Goal: Task Accomplishment & Management: Manage account settings

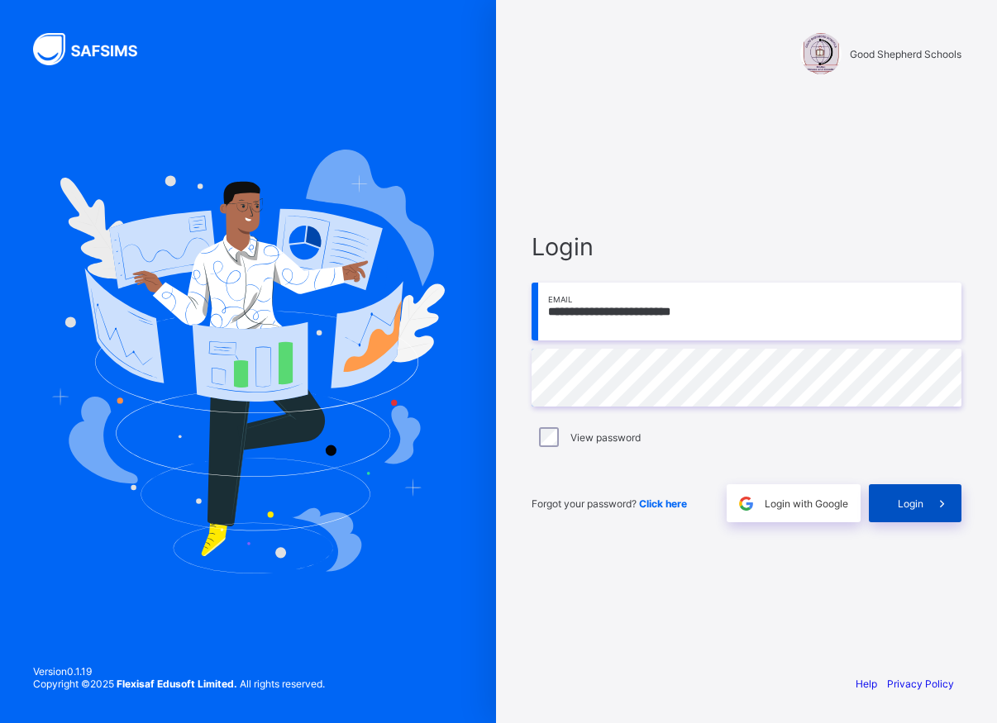
click at [932, 508] on span at bounding box center [942, 503] width 38 height 38
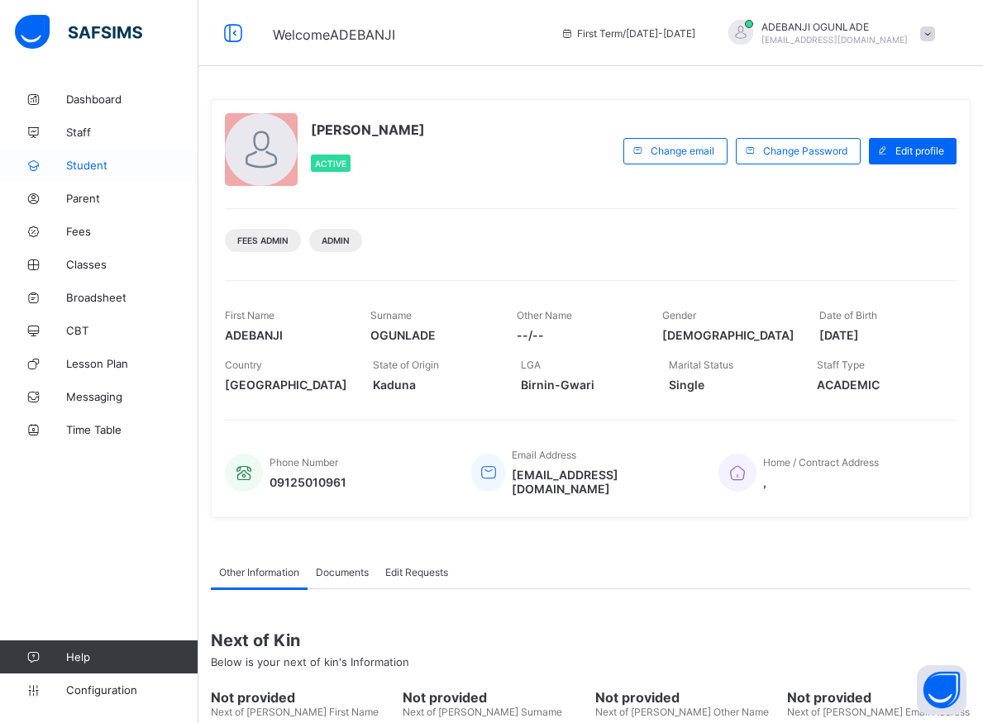
click at [93, 165] on span "Student" at bounding box center [132, 165] width 132 height 13
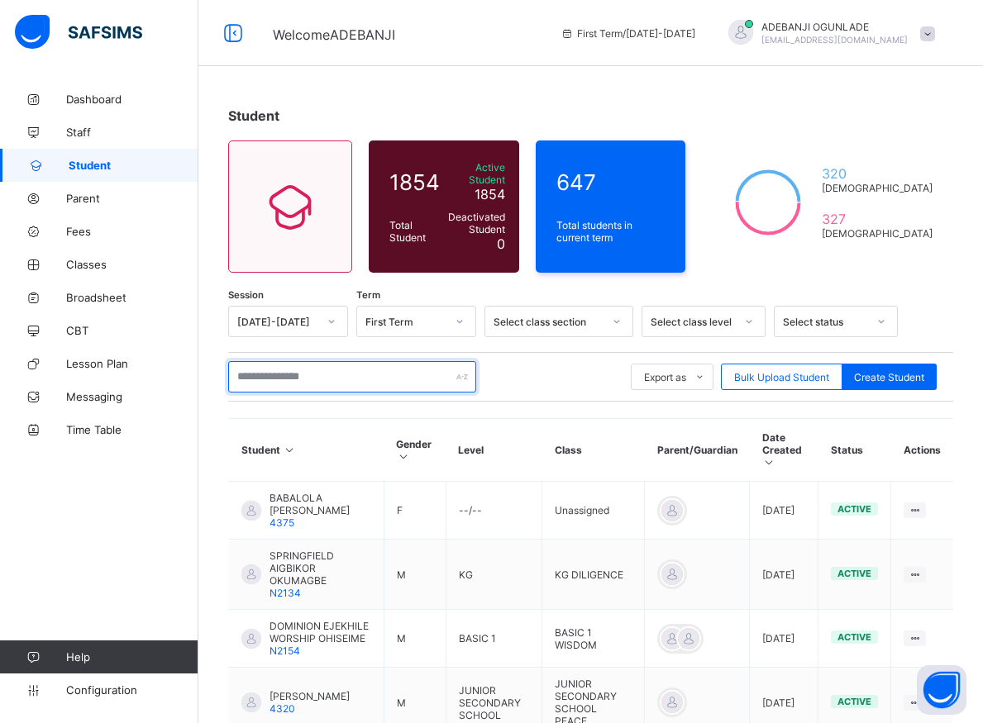
click at [276, 374] on input "text" at bounding box center [352, 376] width 248 height 31
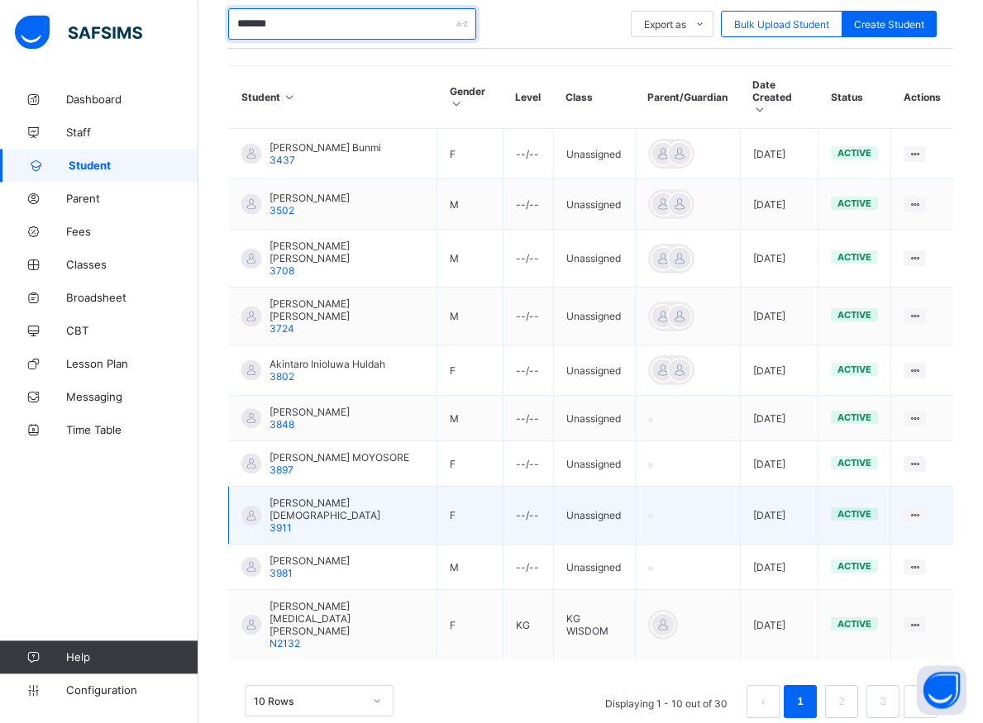
scroll to position [366, 0]
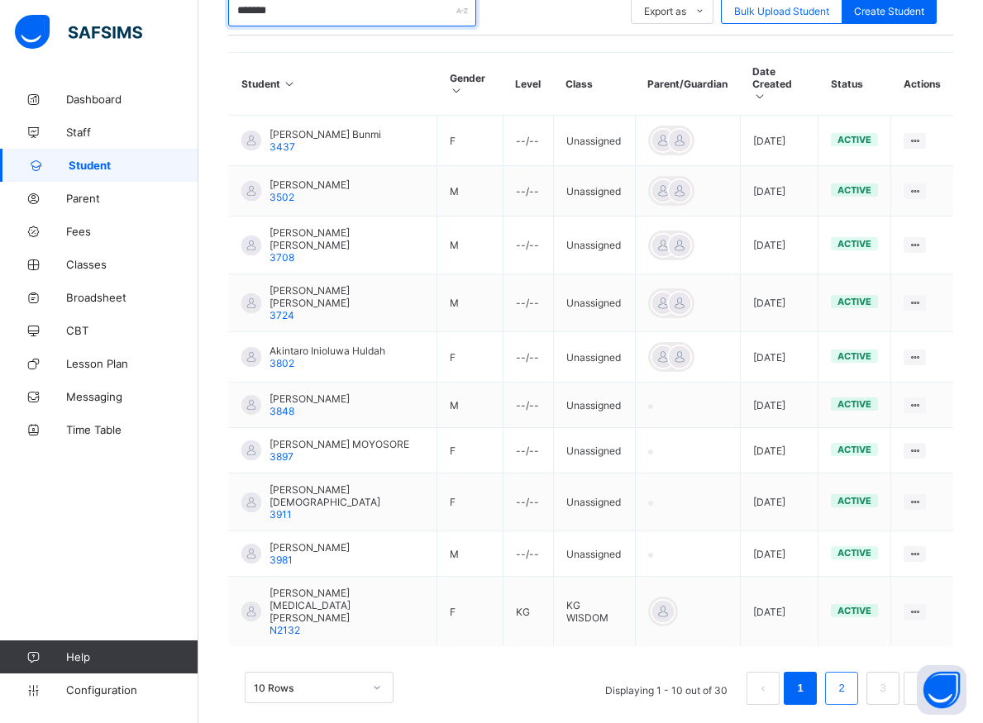
type input "*******"
click at [849, 678] on link "2" at bounding box center [841, 688] width 16 height 21
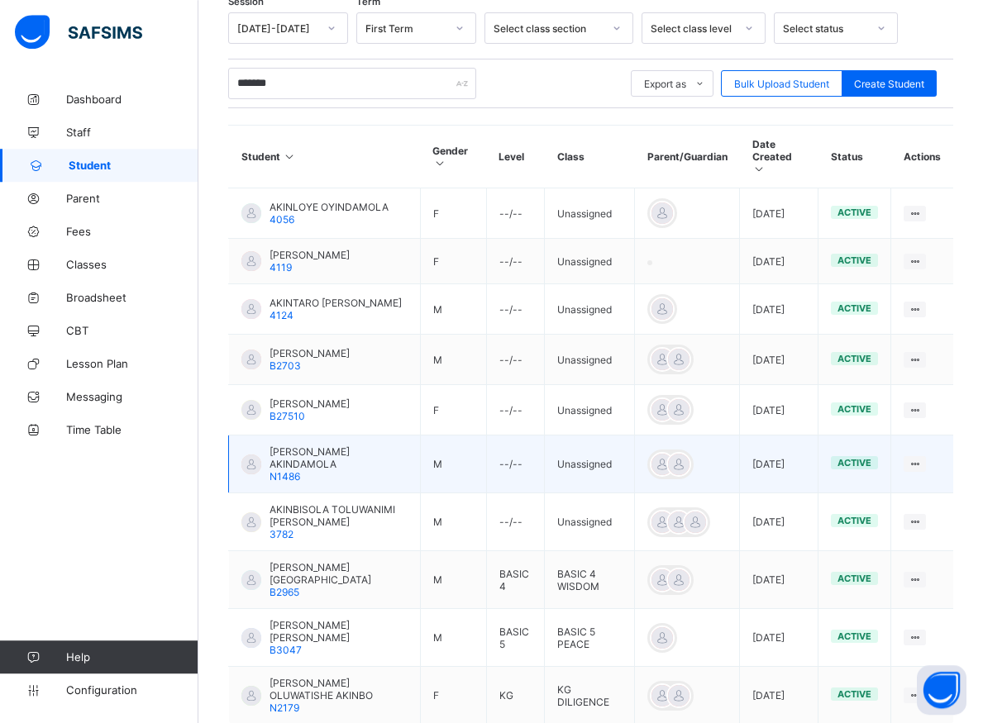
scroll to position [346, 0]
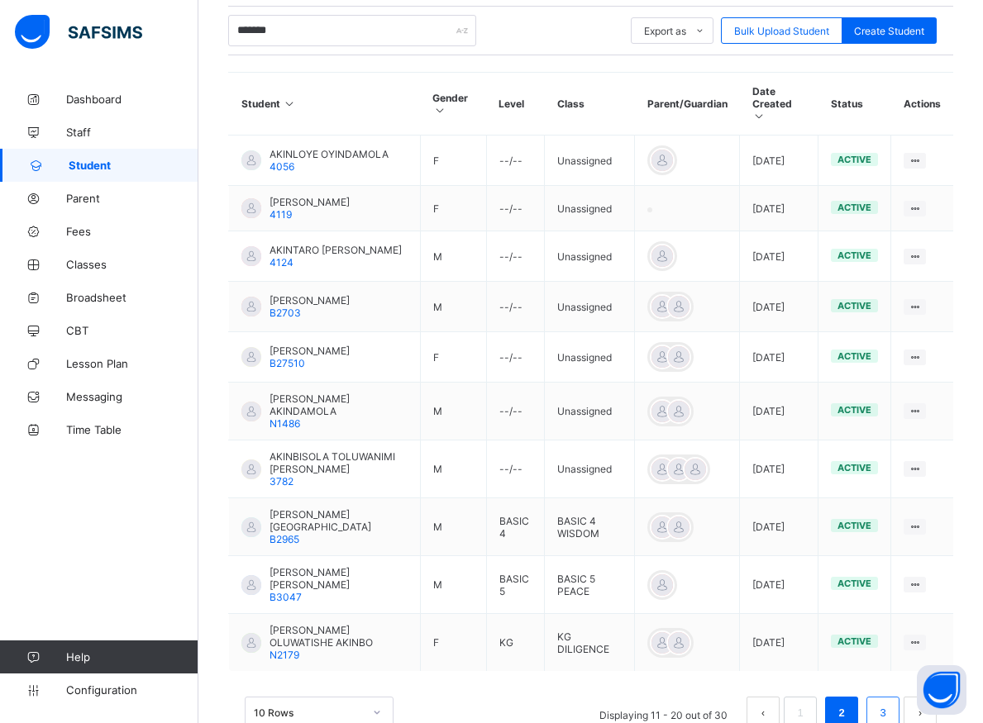
click at [890, 703] on link "3" at bounding box center [883, 713] width 16 height 21
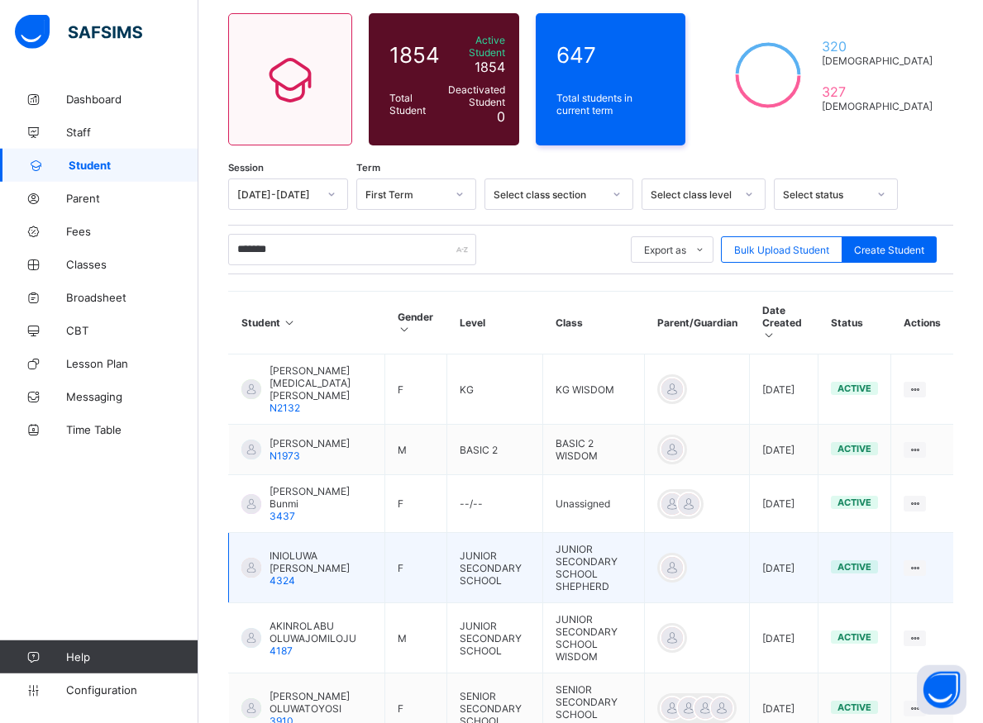
scroll to position [178, 0]
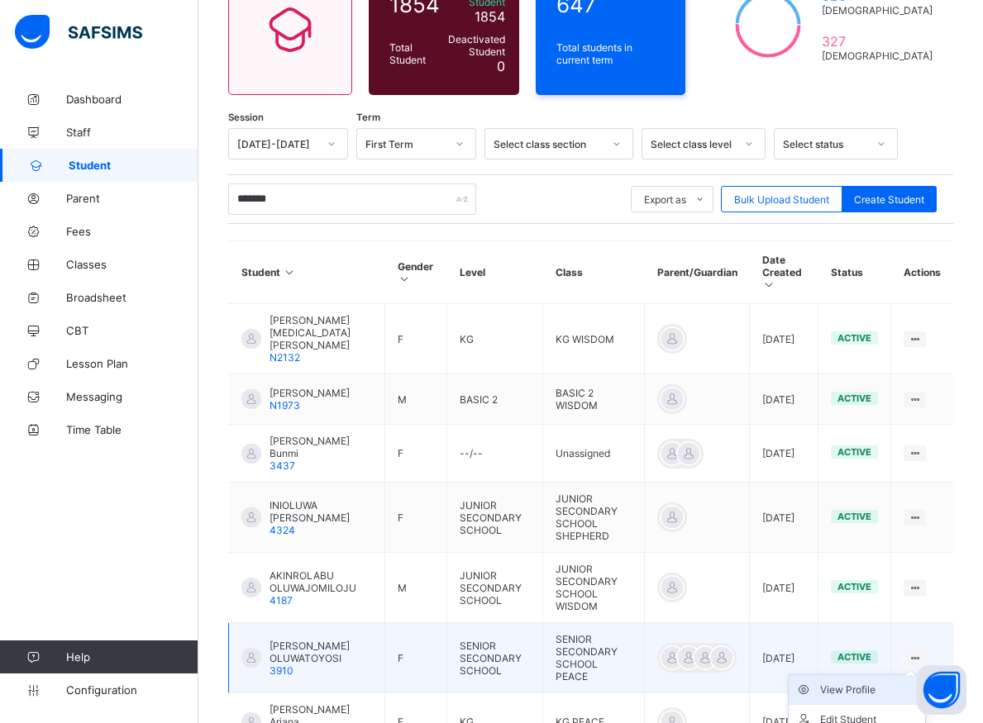
click at [875, 682] on div "View Profile" at bounding box center [869, 690] width 98 height 17
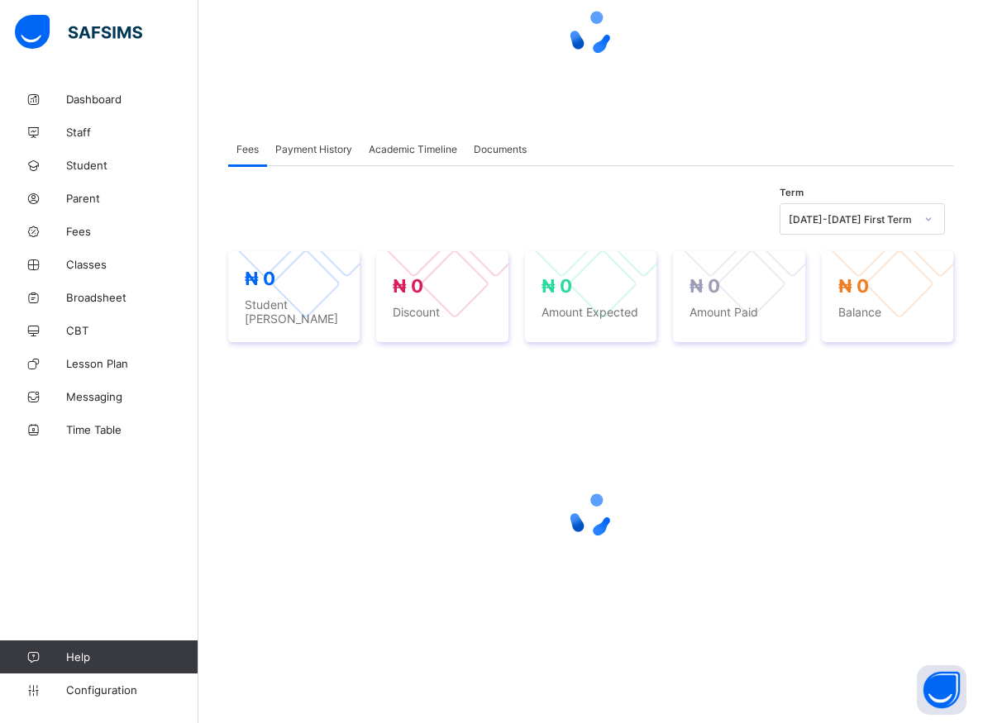
scroll to position [169, 0]
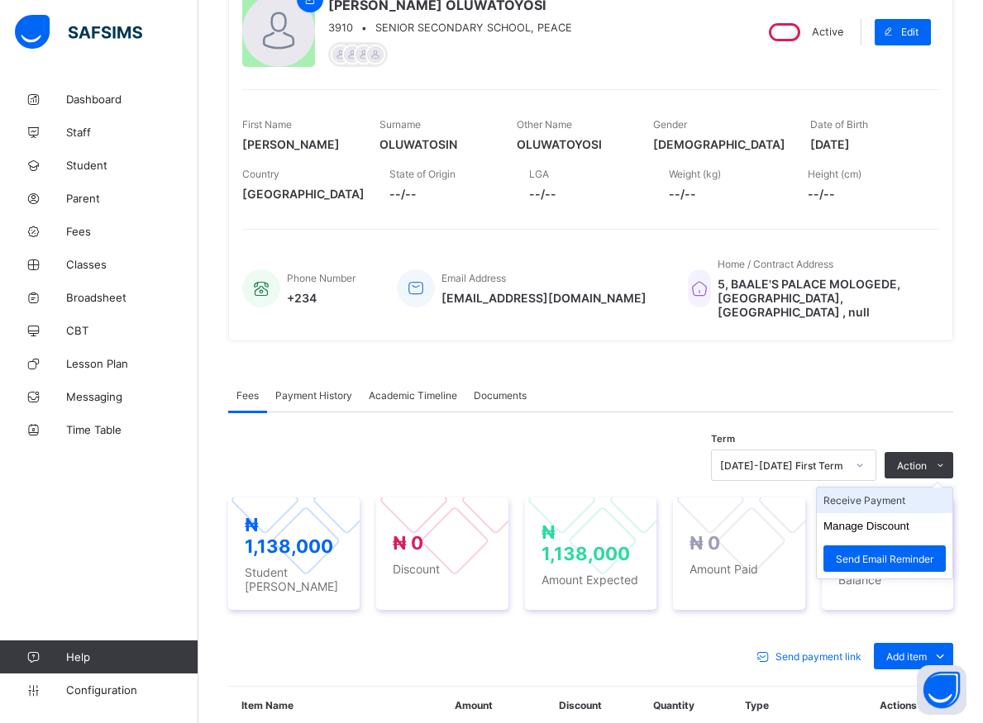
click at [862, 489] on li "Receive Payment" at bounding box center [885, 501] width 136 height 26
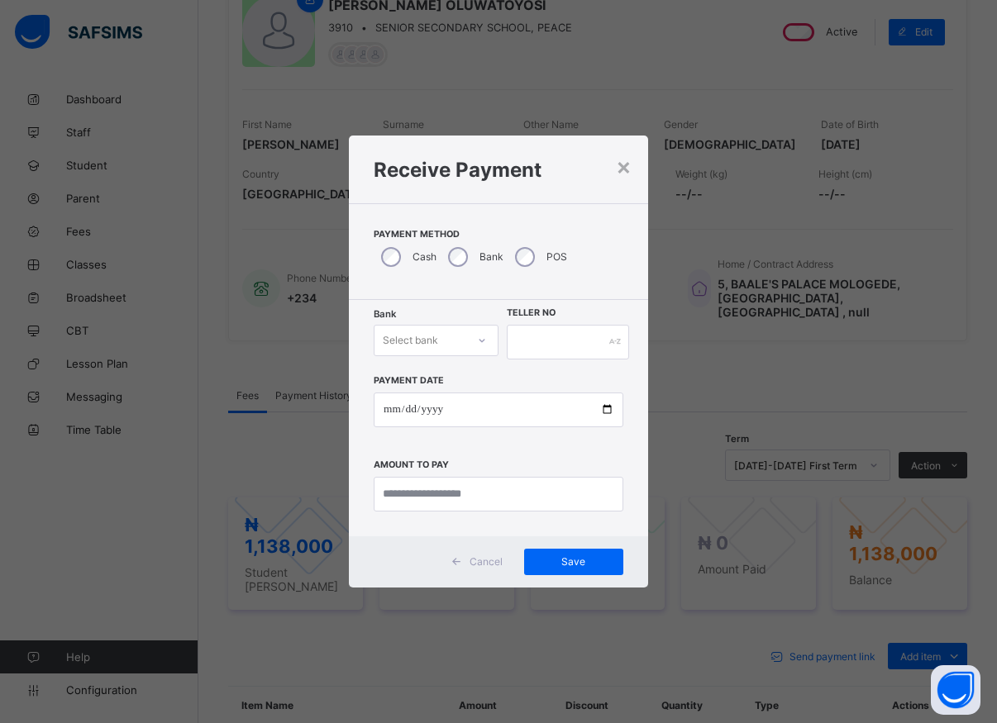
click at [472, 350] on div at bounding box center [482, 340] width 28 height 26
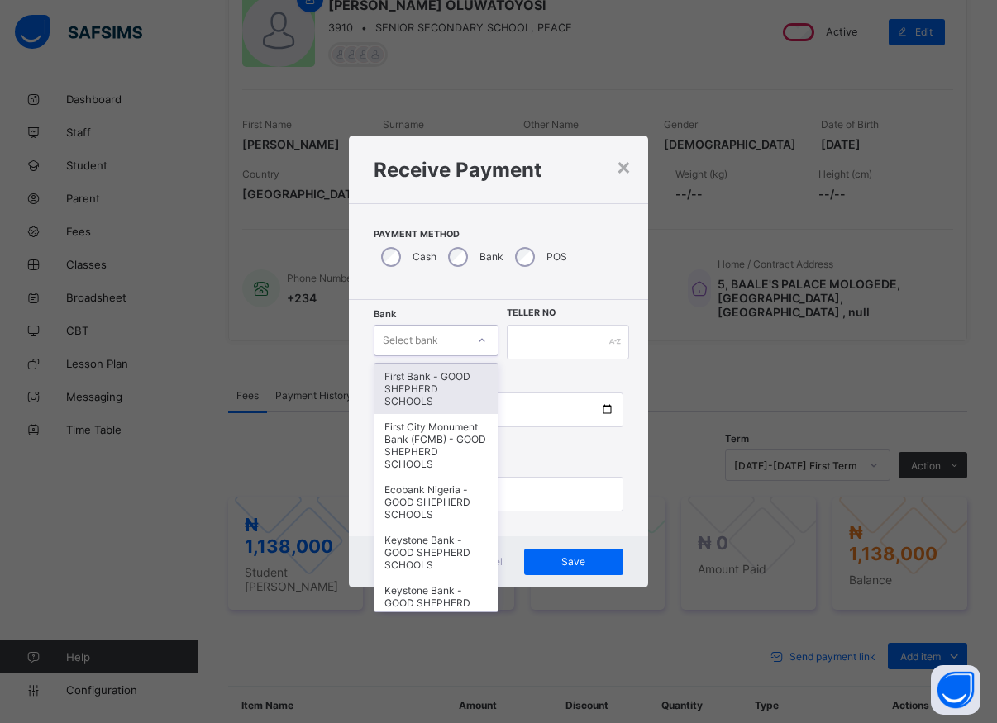
click at [468, 394] on div "First Bank - GOOD SHEPHERD SCHOOLS" at bounding box center [435, 389] width 123 height 50
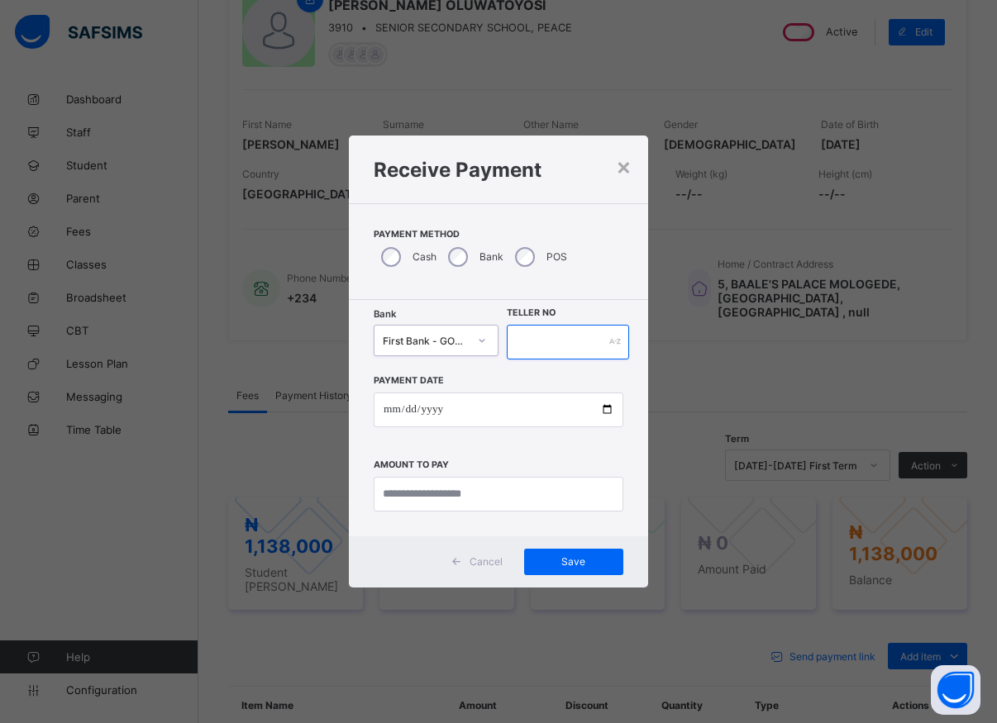
click at [555, 332] on input "text" at bounding box center [568, 342] width 122 height 35
type input "*****"
click at [602, 413] on input "date" at bounding box center [499, 410] width 250 height 35
type input "**********"
click at [449, 496] on input "currency" at bounding box center [499, 494] width 250 height 35
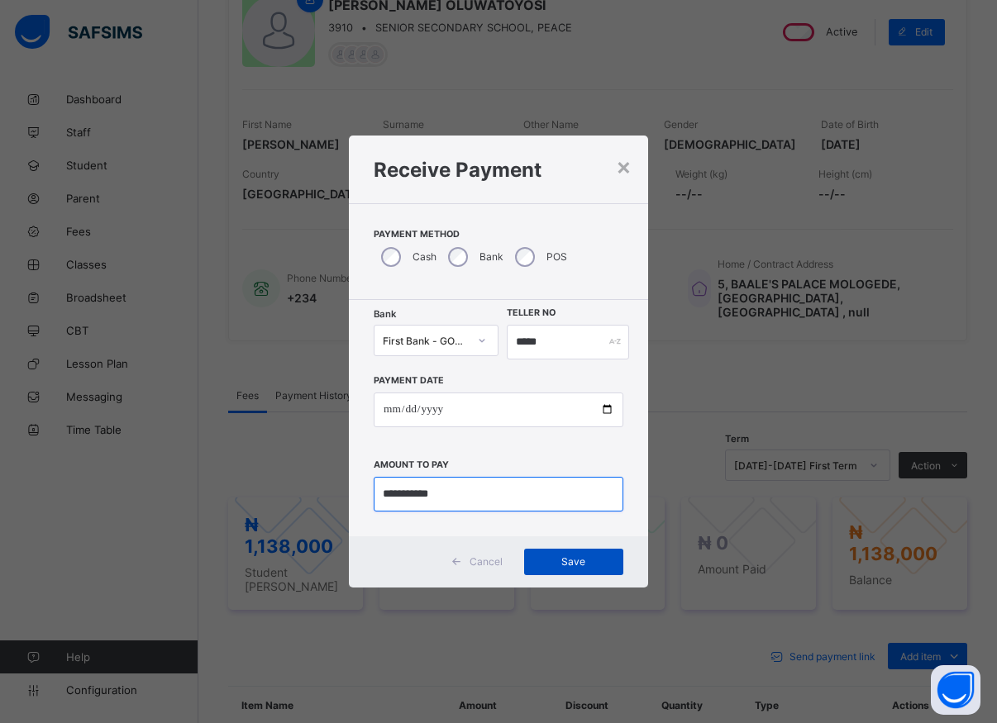
type input "**********"
click at [555, 565] on span "Save" at bounding box center [573, 561] width 74 height 12
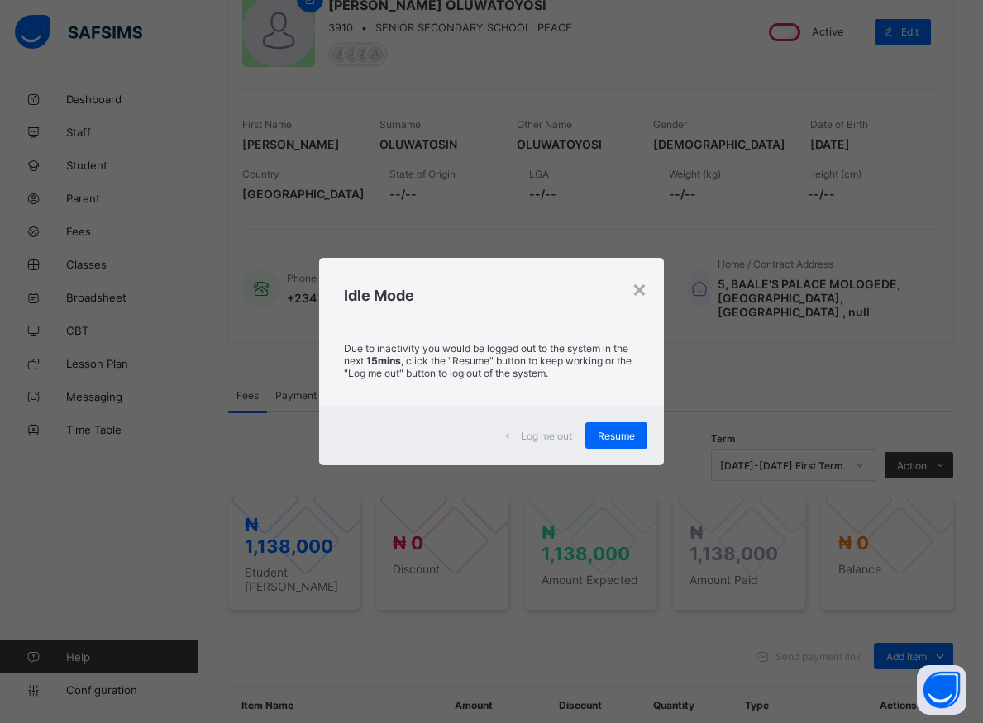
scroll to position [463, 0]
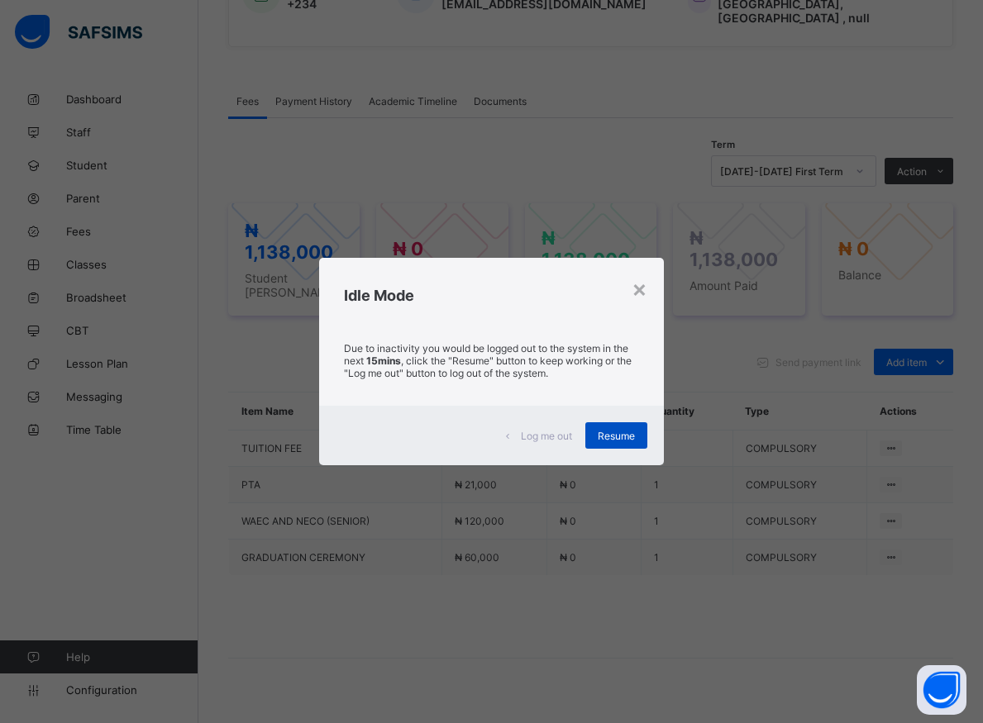
click at [615, 443] on div "Resume" at bounding box center [616, 435] width 62 height 26
click at [599, 437] on div "Resume" at bounding box center [616, 435] width 62 height 26
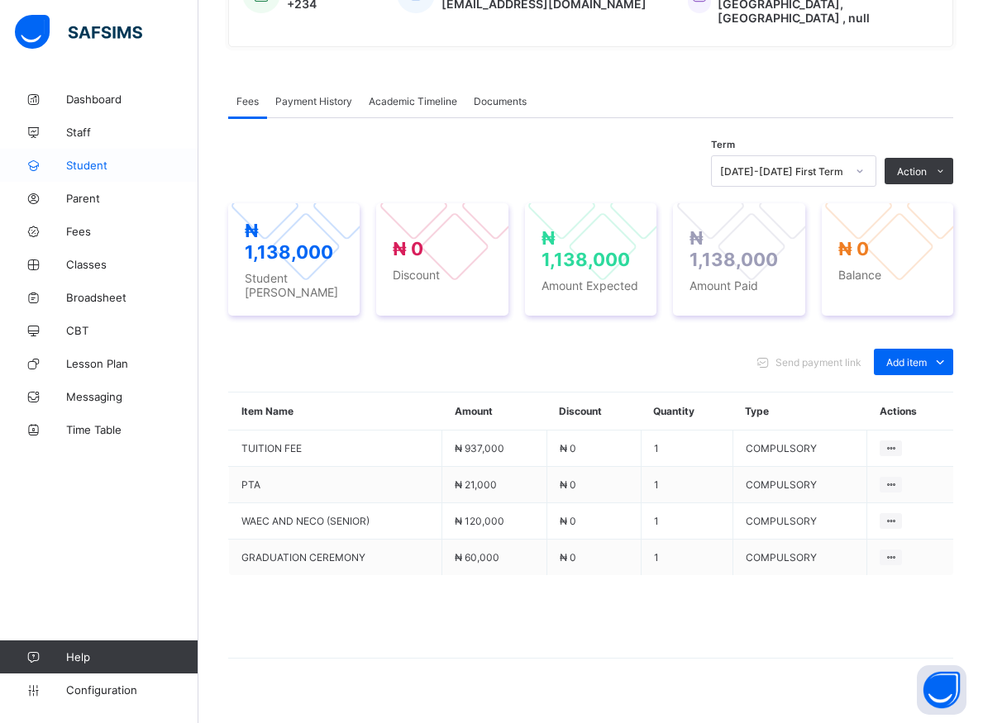
click at [80, 165] on span "Student" at bounding box center [132, 165] width 132 height 13
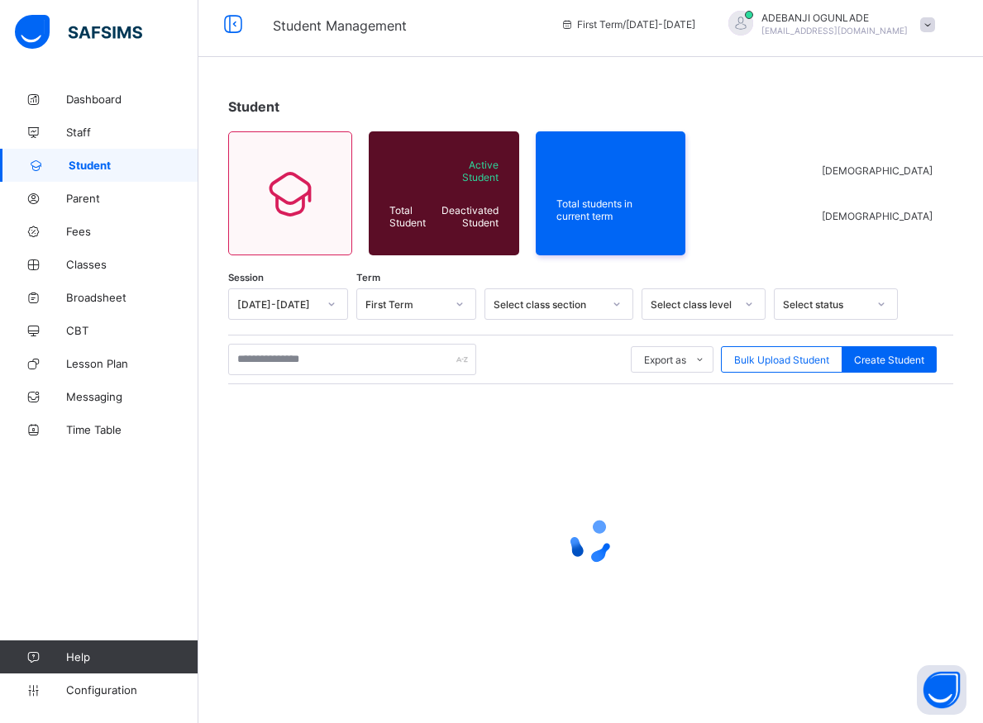
scroll to position [9, 0]
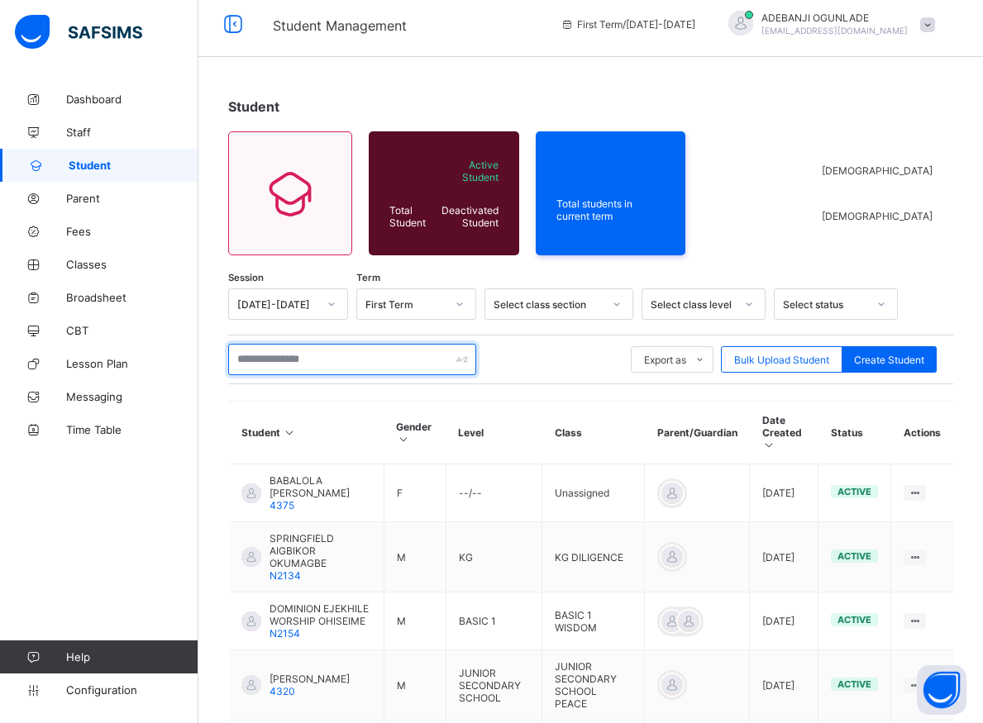
click at [279, 363] on input "text" at bounding box center [352, 359] width 248 height 31
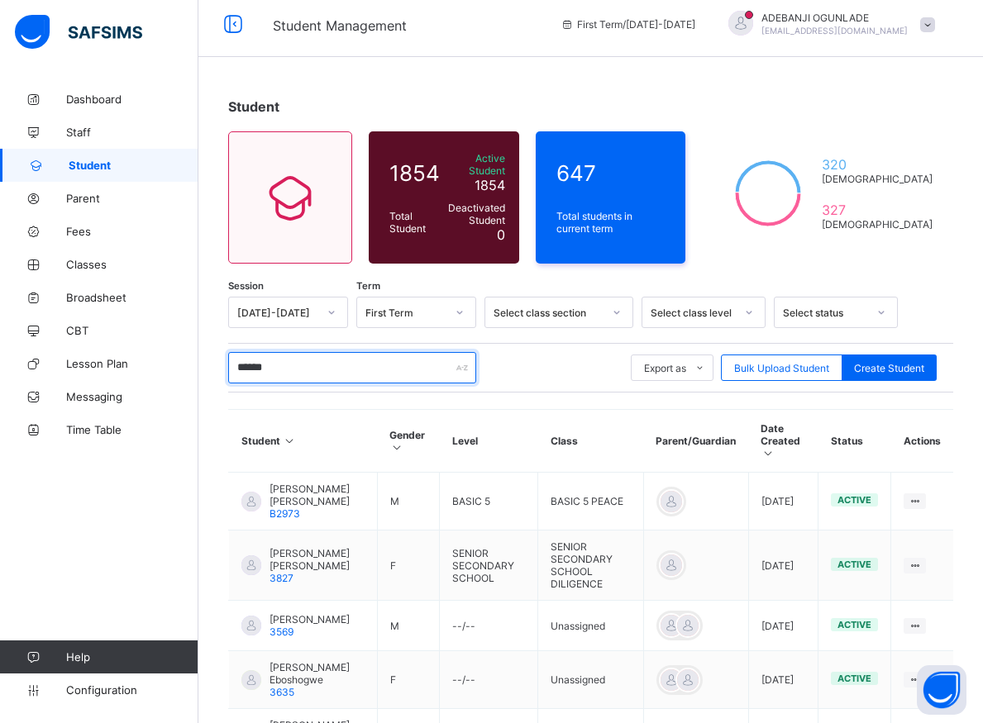
type input "*******"
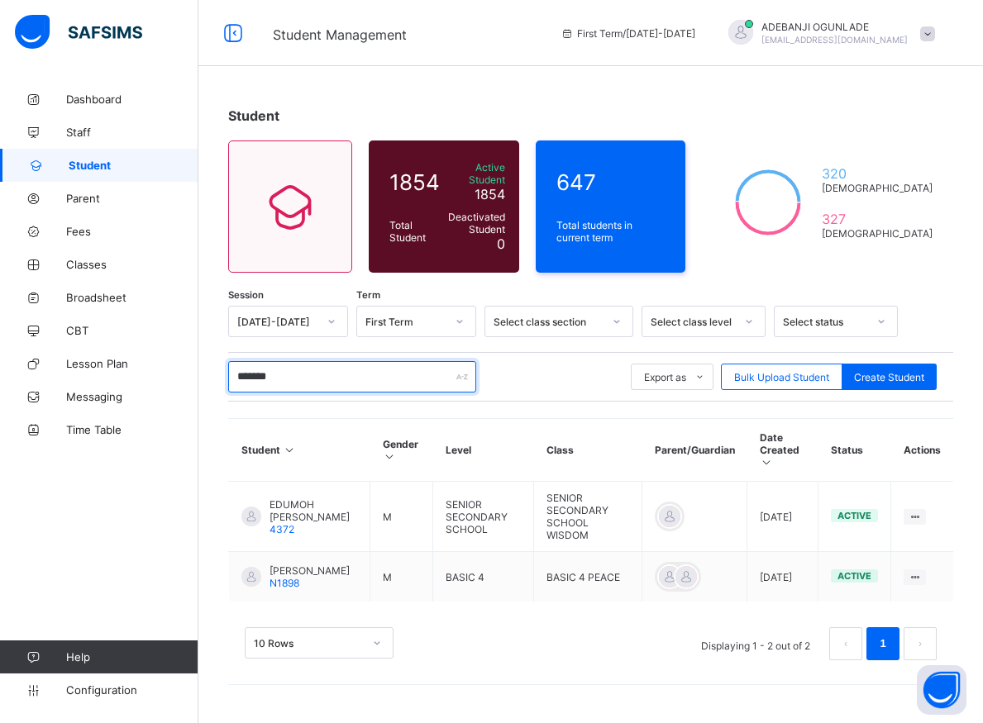
scroll to position [0, 0]
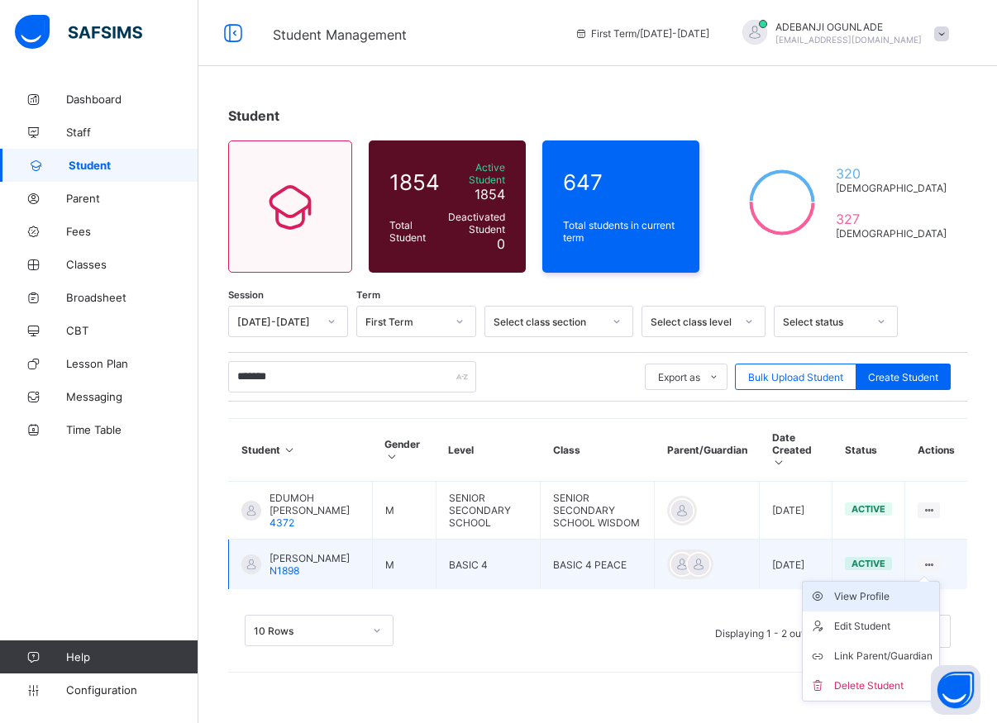
click at [893, 590] on div "View Profile" at bounding box center [883, 597] width 98 height 17
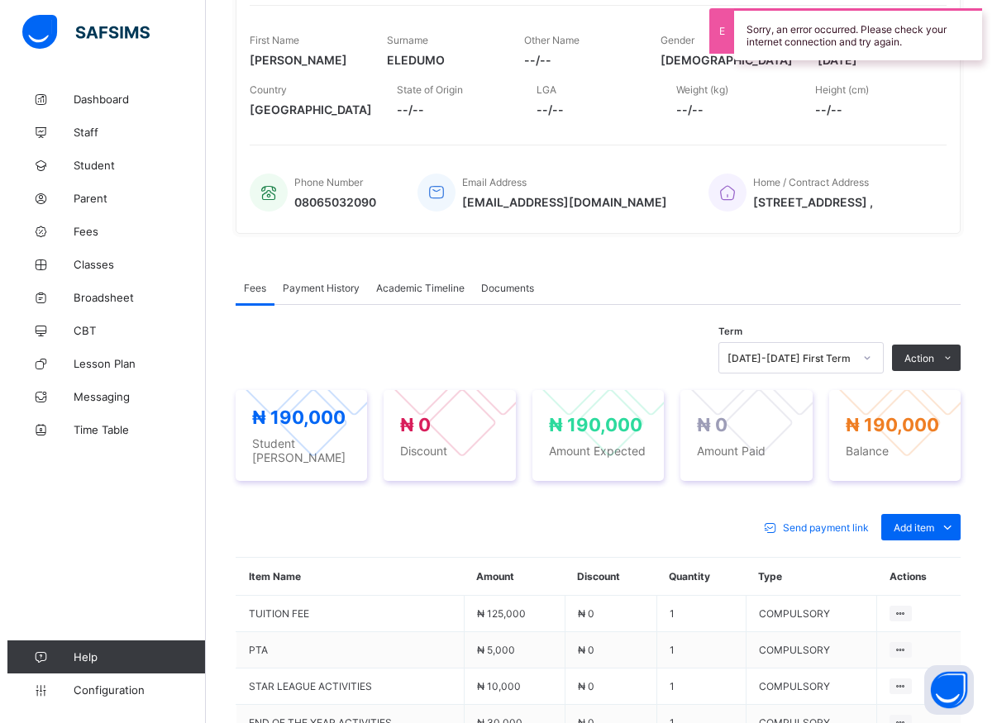
scroll to position [555, 0]
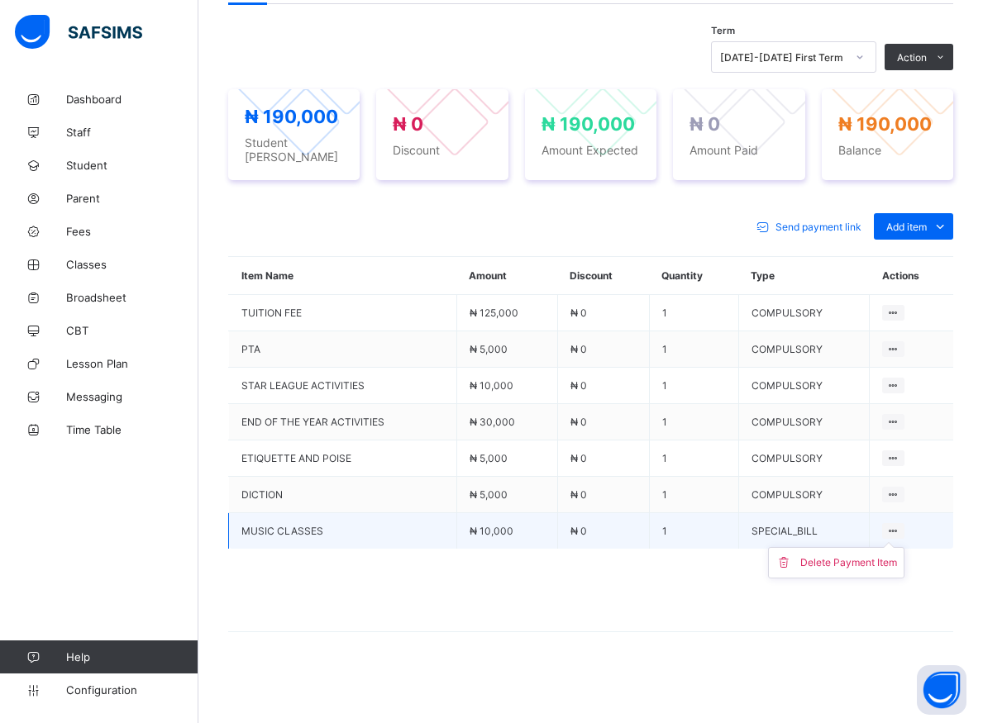
click at [903, 547] on ul "Delete Payment Item" at bounding box center [836, 562] width 136 height 31
click at [860, 565] on div "Delete Payment Item" at bounding box center [848, 563] width 97 height 17
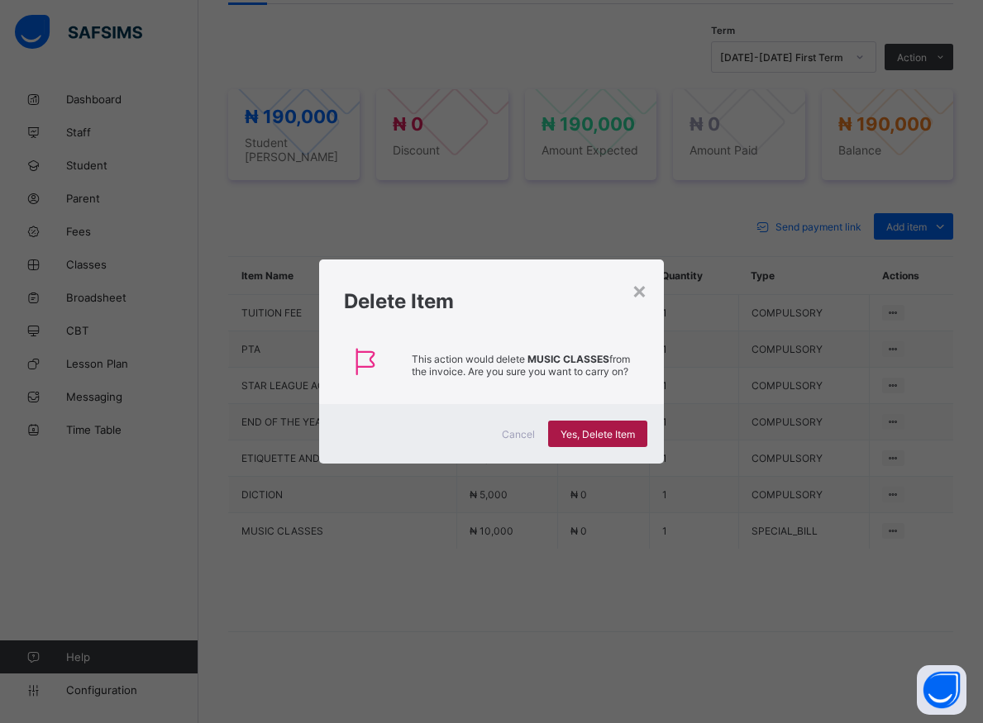
click at [598, 434] on span "Yes, Delete Item" at bounding box center [597, 434] width 74 height 12
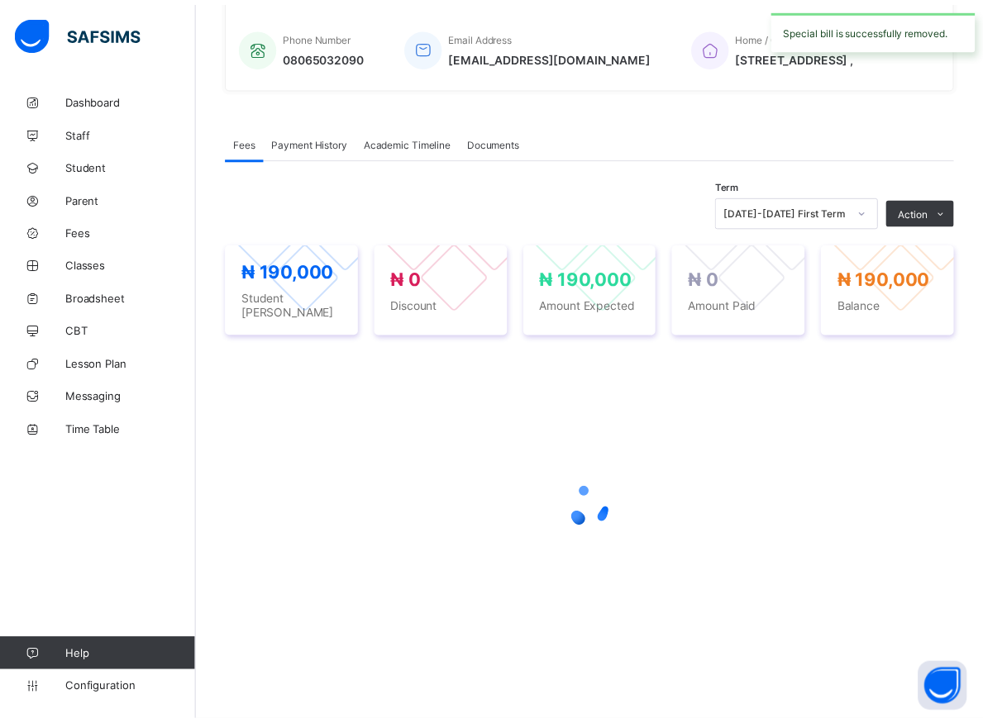
scroll to position [400, 0]
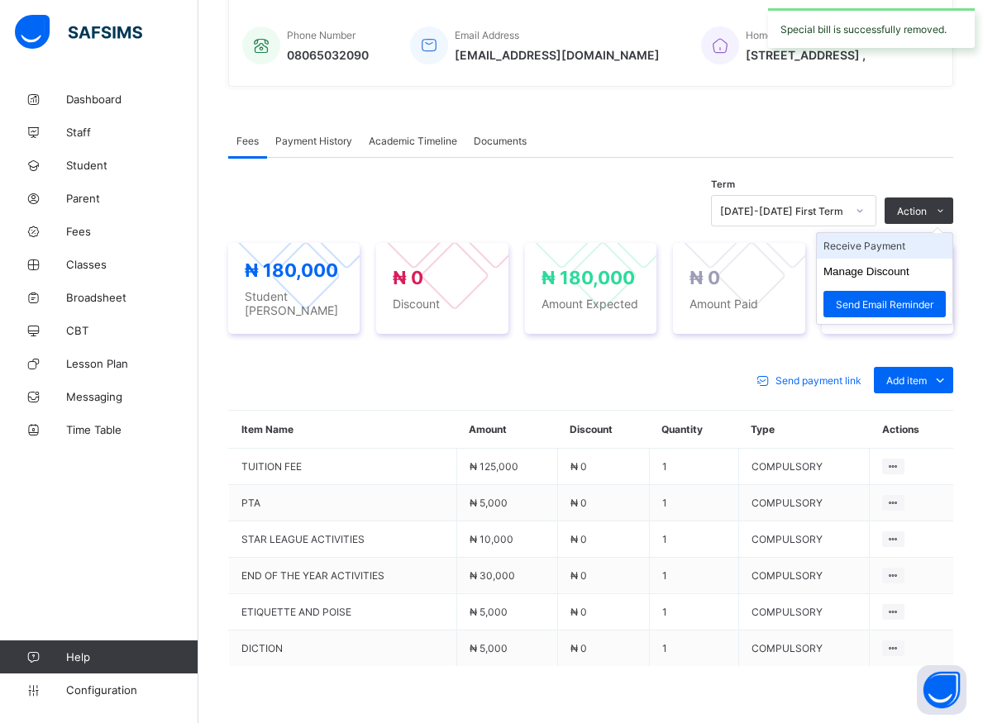
click at [899, 255] on li "Receive Payment" at bounding box center [885, 246] width 136 height 26
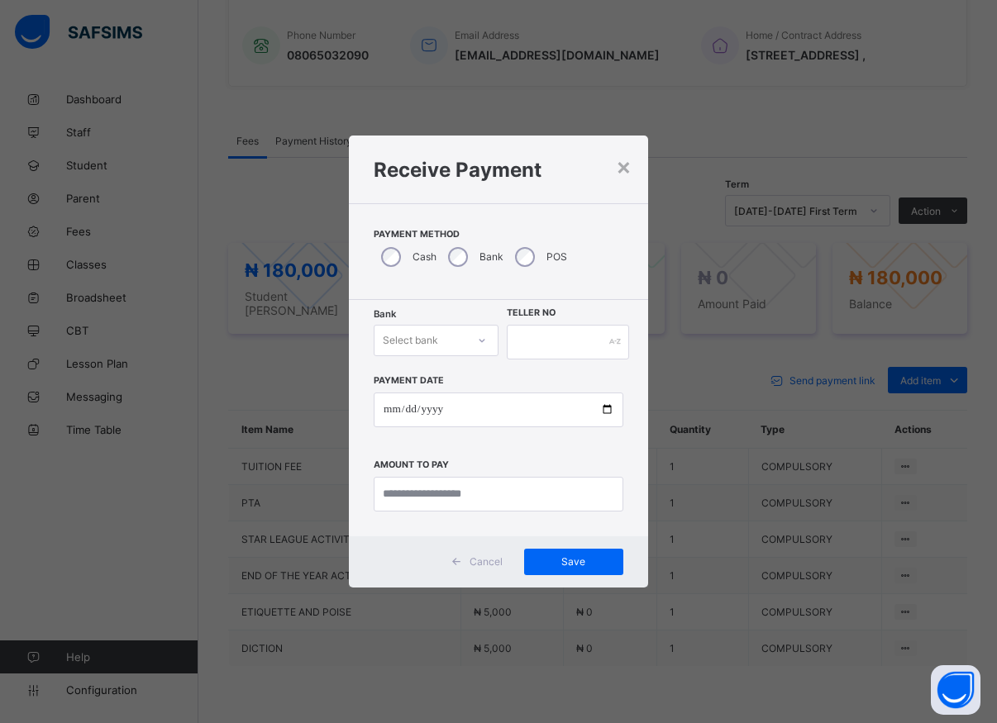
click at [476, 346] on div at bounding box center [482, 340] width 28 height 26
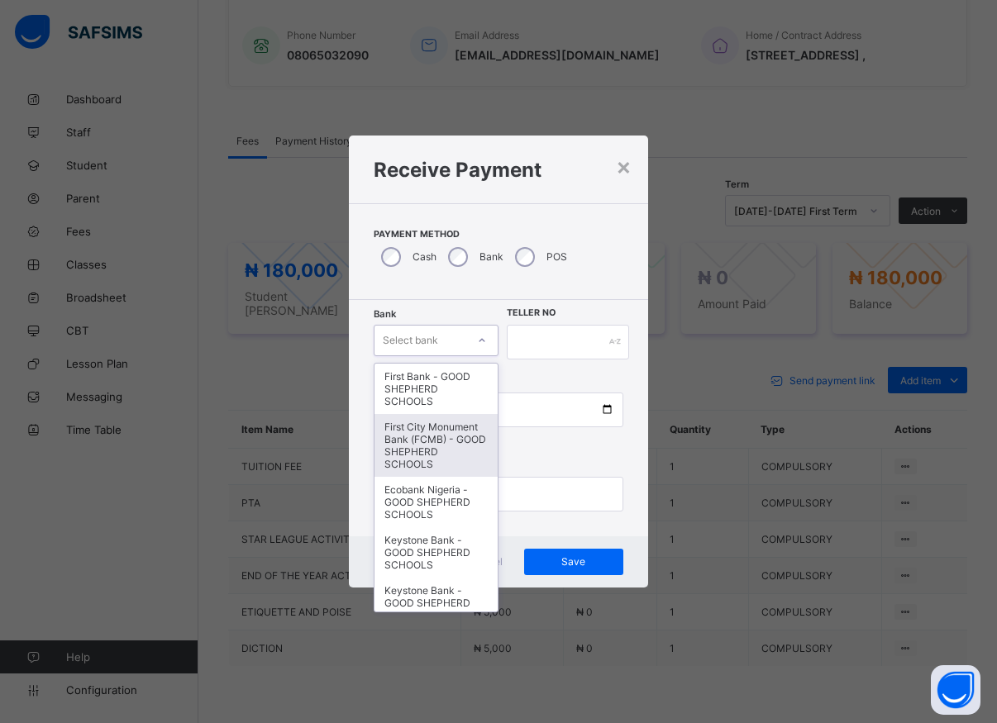
click at [436, 443] on div "First City Monument Bank (FCMB) - GOOD SHEPHERD SCHOOLS" at bounding box center [435, 445] width 123 height 63
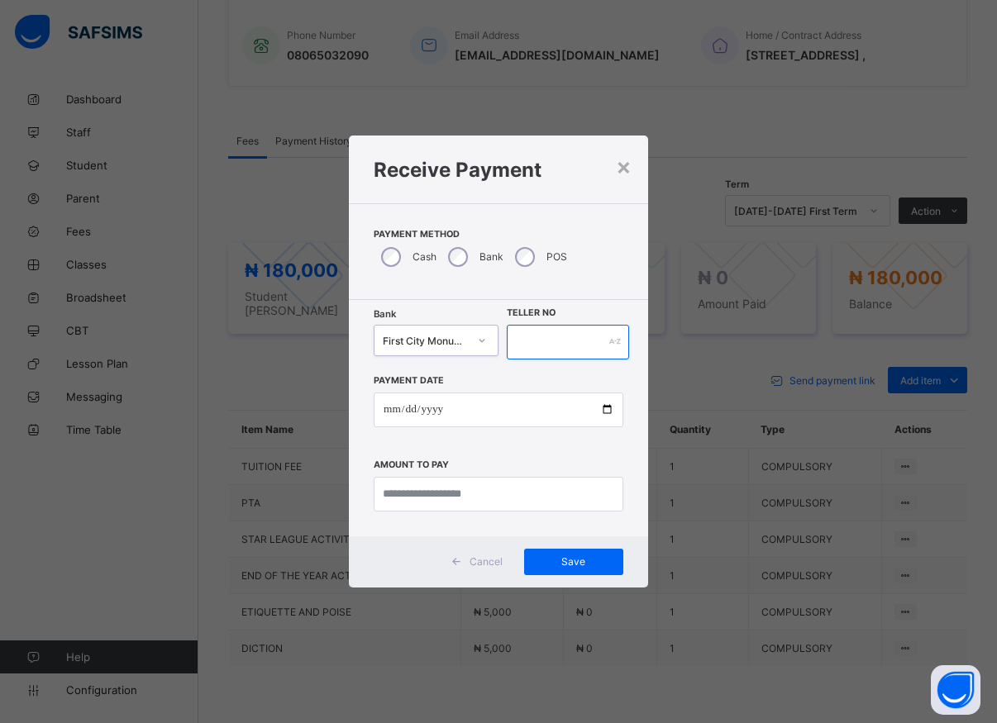
click at [517, 336] on input "text" at bounding box center [568, 342] width 122 height 35
type input "*****"
click at [605, 408] on input "date" at bounding box center [499, 410] width 250 height 35
type input "**********"
click at [439, 492] on input "currency" at bounding box center [499, 494] width 250 height 35
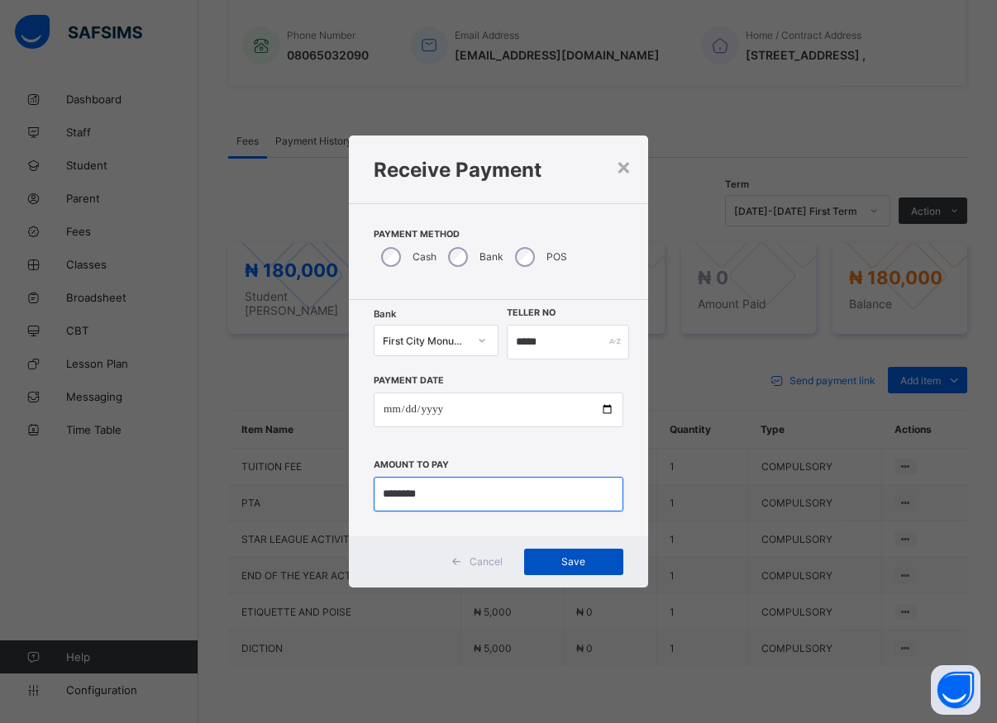
type input "********"
click at [574, 567] on span "Save" at bounding box center [573, 561] width 74 height 12
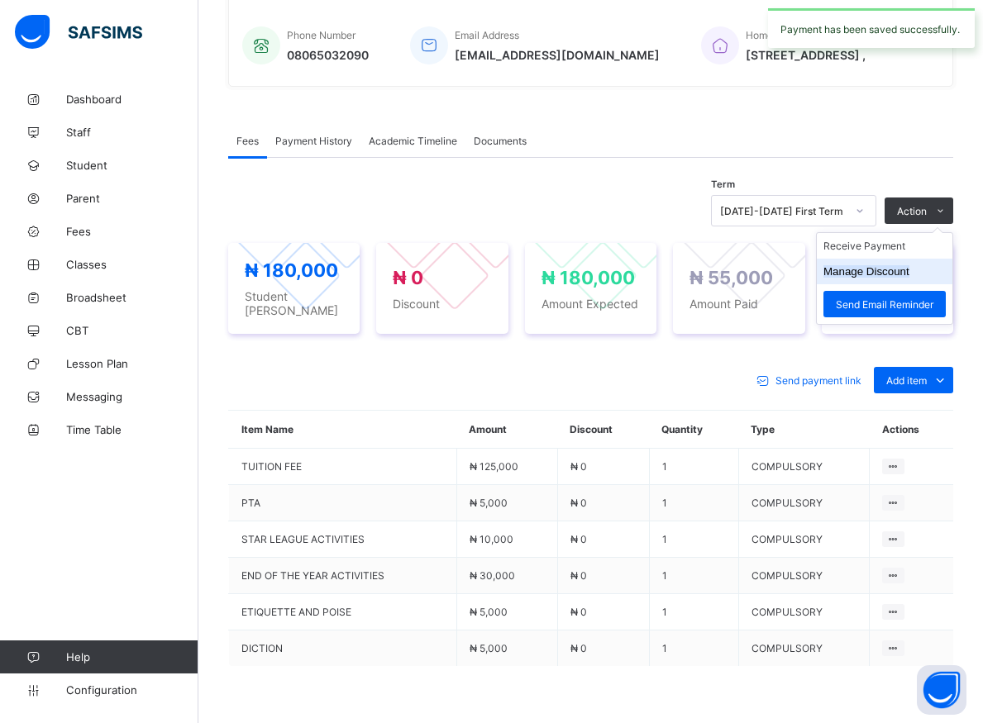
click at [893, 278] on button "Manage Discount" at bounding box center [866, 271] width 86 height 12
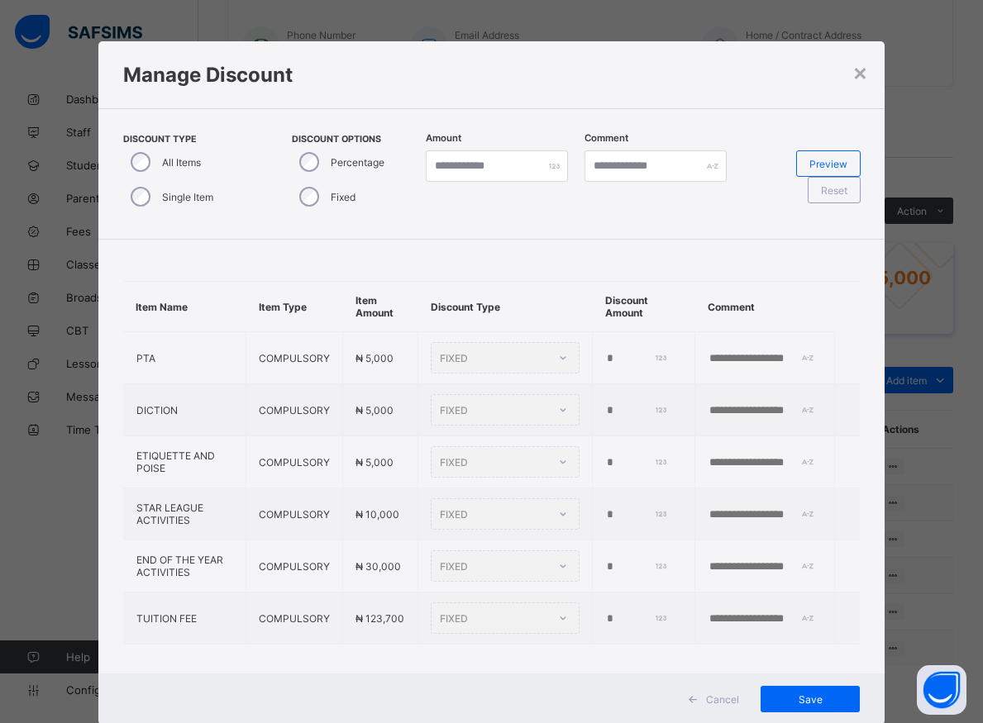
type input "*"
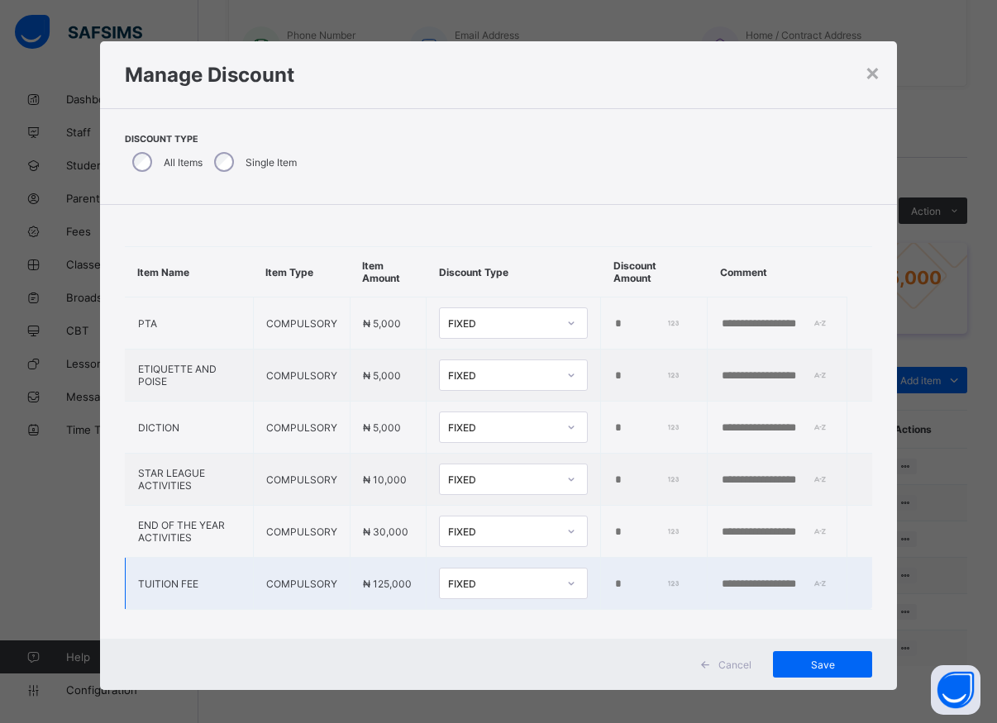
click at [613, 581] on input "*" at bounding box center [645, 584] width 65 height 13
type input "******"
click at [822, 669] on span "Save" at bounding box center [822, 665] width 74 height 12
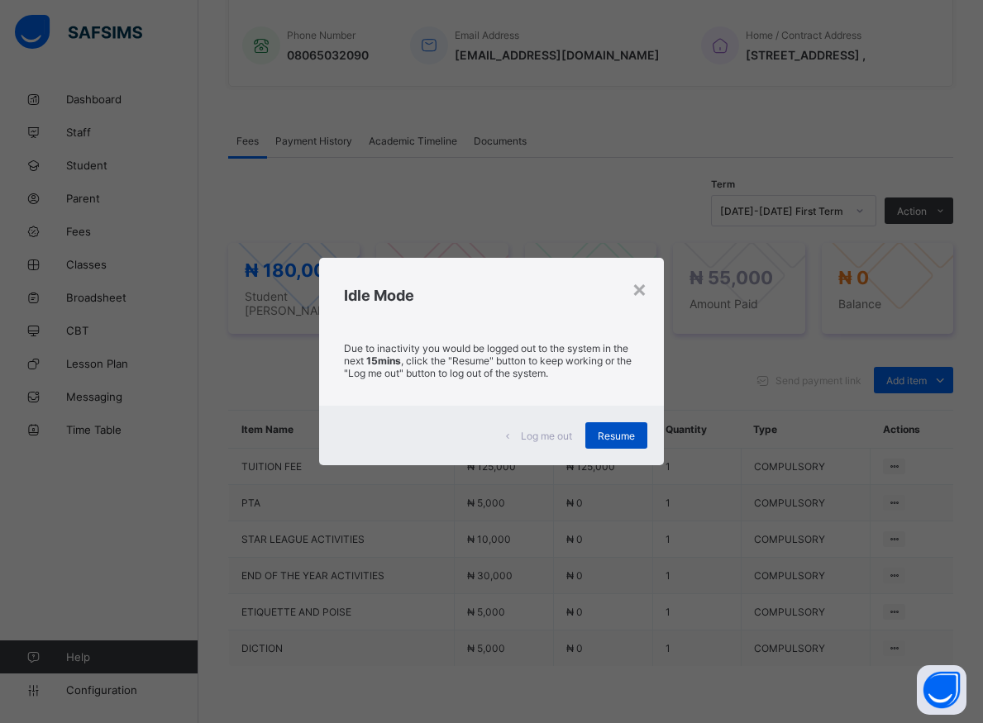
click at [617, 435] on span "Resume" at bounding box center [616, 436] width 37 height 12
click at [617, 435] on th "Discount" at bounding box center [602, 430] width 99 height 38
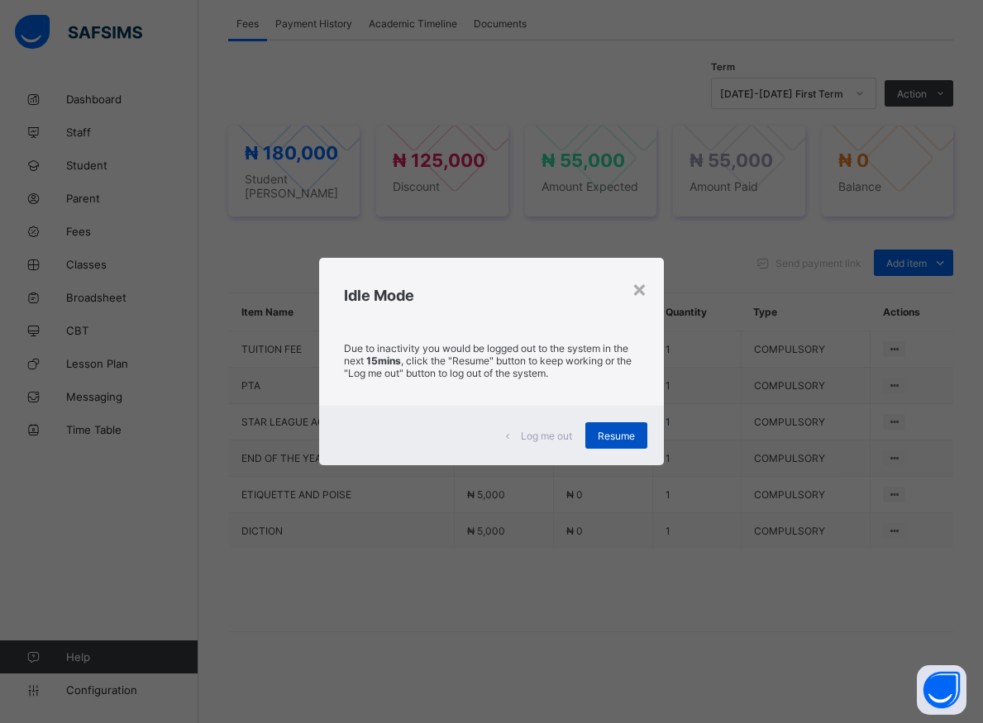
click at [613, 435] on span "Resume" at bounding box center [616, 436] width 37 height 12
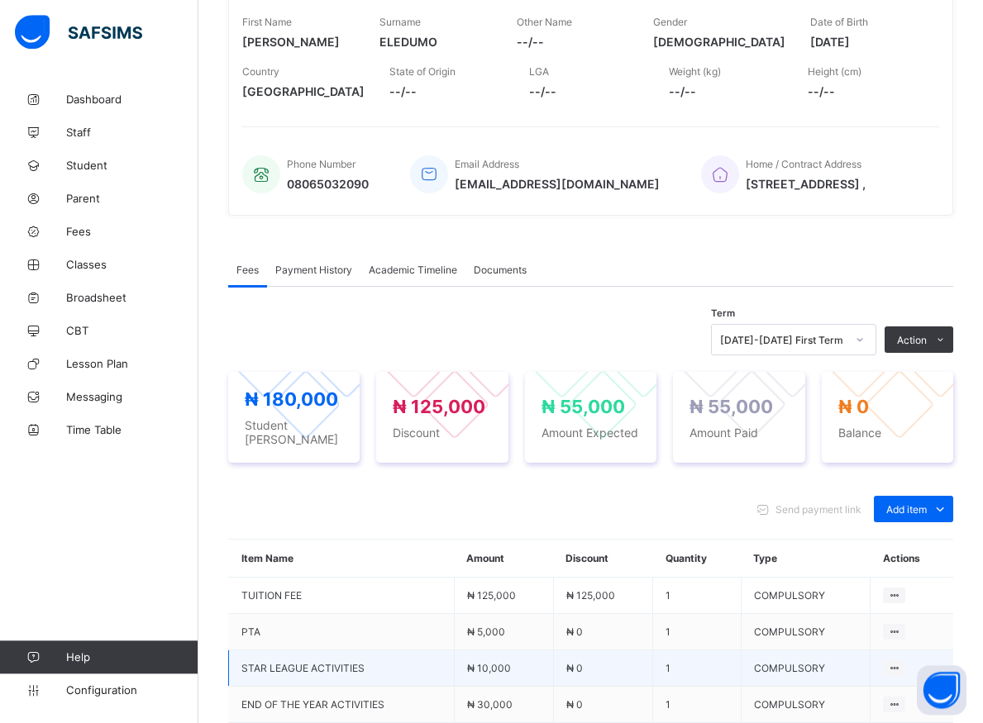
scroll to position [181, 0]
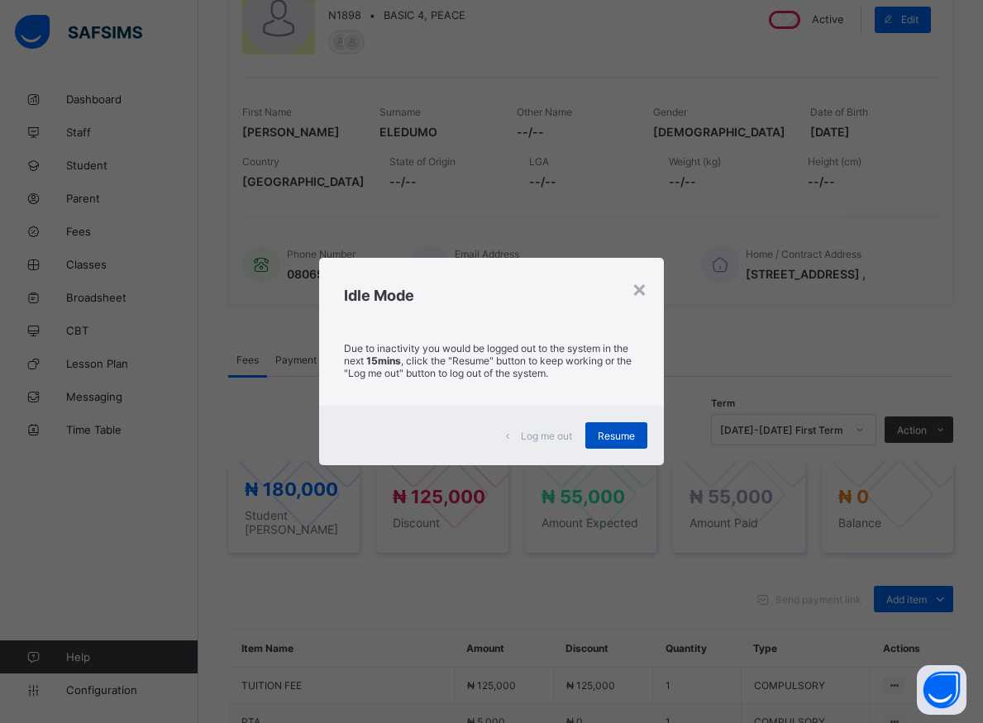
click at [617, 438] on span "Resume" at bounding box center [616, 436] width 37 height 12
click at [617, 438] on div "Term [DATE]-[DATE] First Term Action Receive Payment Manage Discount Send Email…" at bounding box center [590, 429] width 725 height 31
click at [622, 434] on span "Resume" at bounding box center [616, 436] width 37 height 12
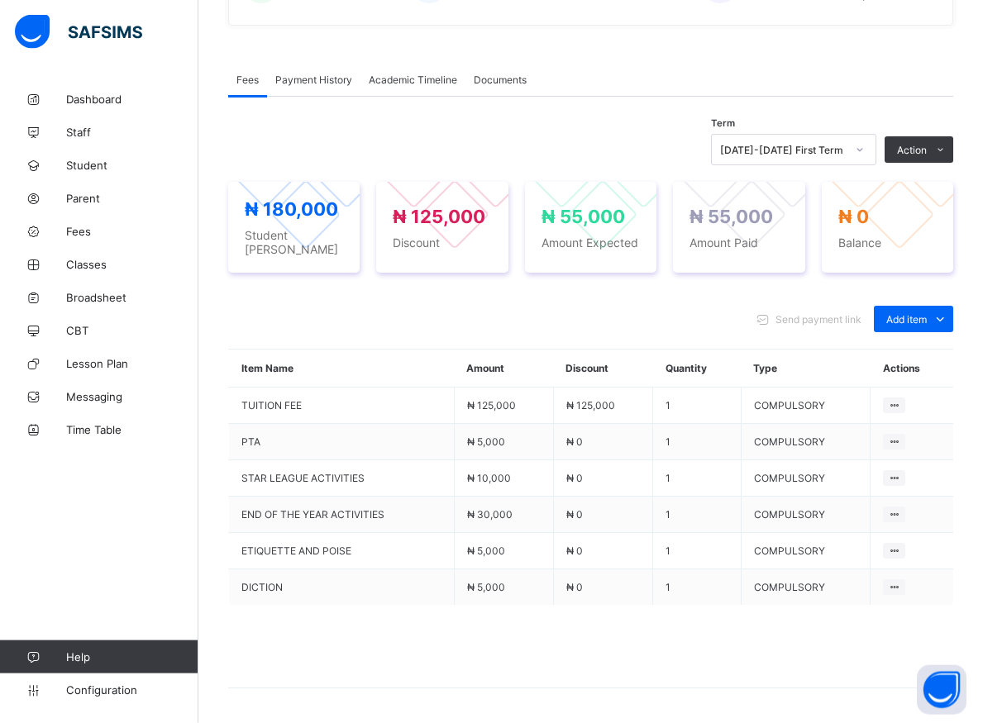
scroll to position [518, 0]
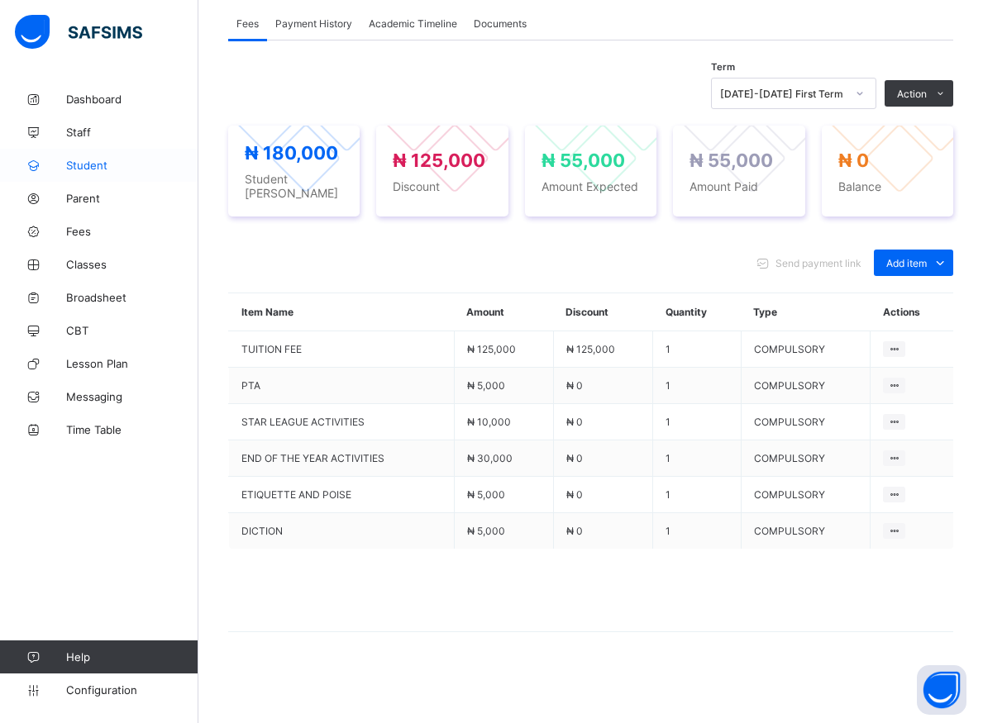
click at [88, 167] on span "Student" at bounding box center [132, 165] width 132 height 13
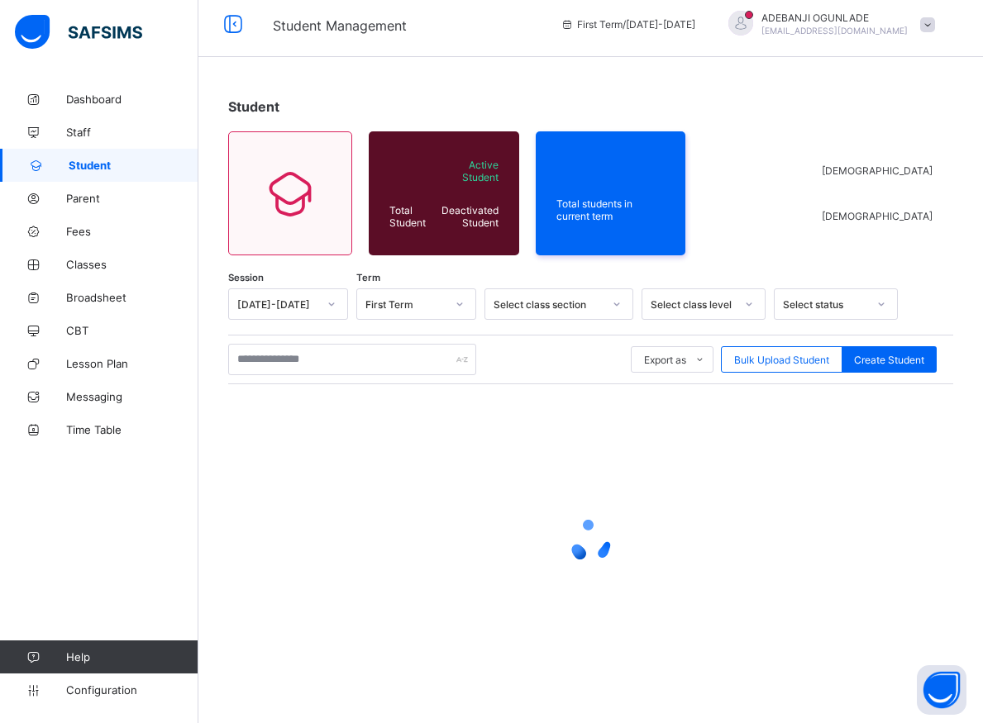
scroll to position [9, 0]
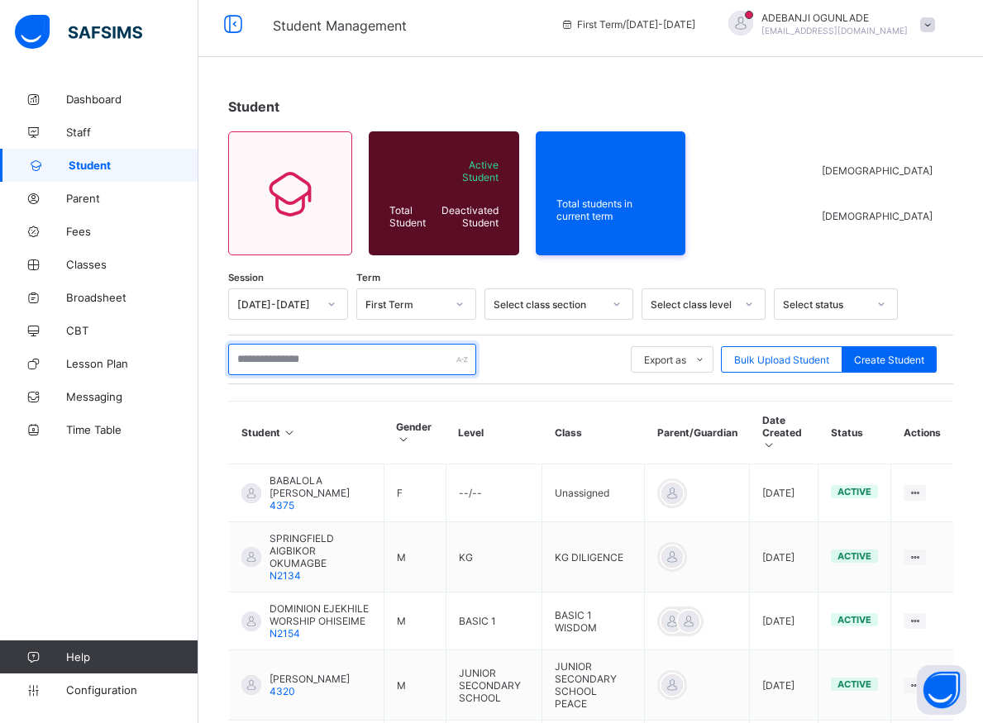
click at [310, 366] on input "text" at bounding box center [352, 359] width 248 height 31
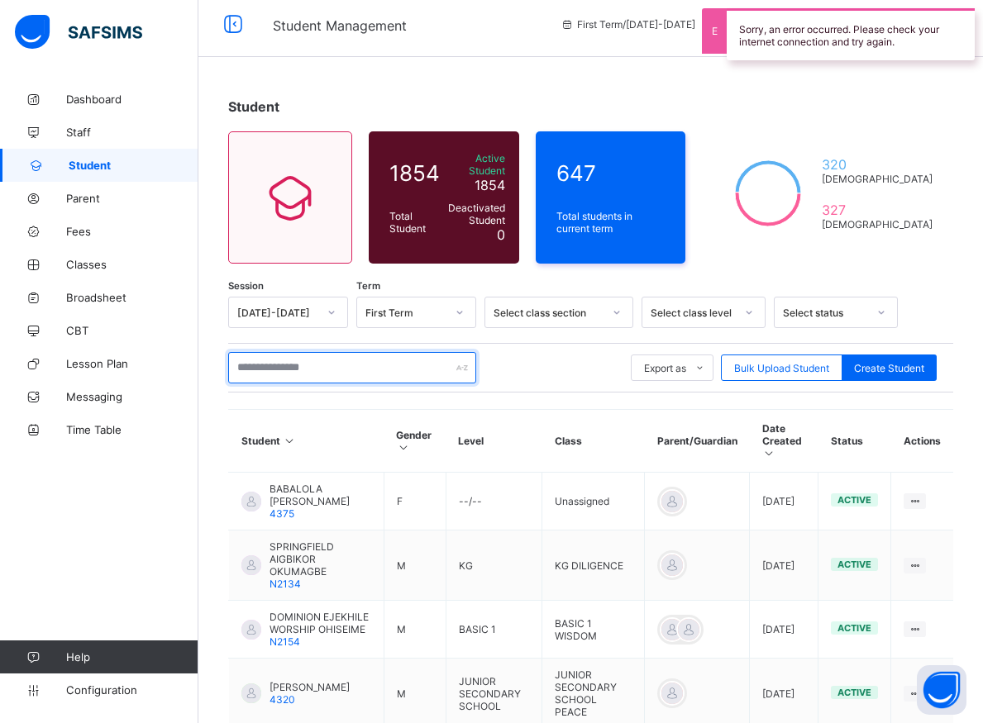
click at [307, 370] on input "text" at bounding box center [352, 367] width 248 height 31
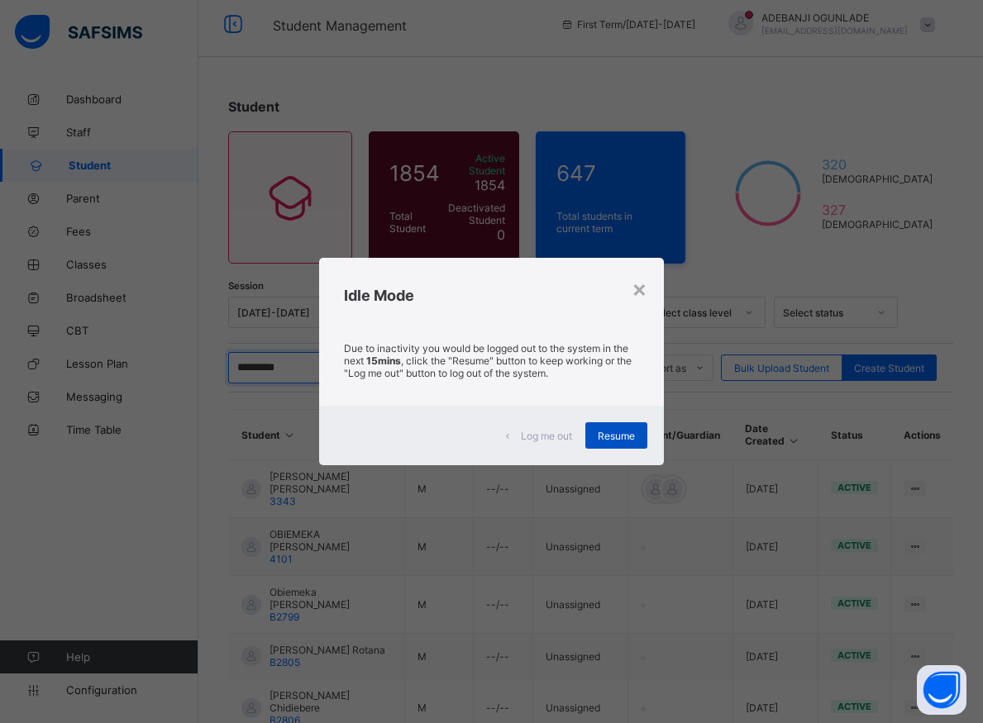
type input "********"
drag, startPoint x: 594, startPoint y: 435, endPoint x: 579, endPoint y: 437, distance: 14.3
click at [594, 435] on div "Resume" at bounding box center [616, 435] width 62 height 26
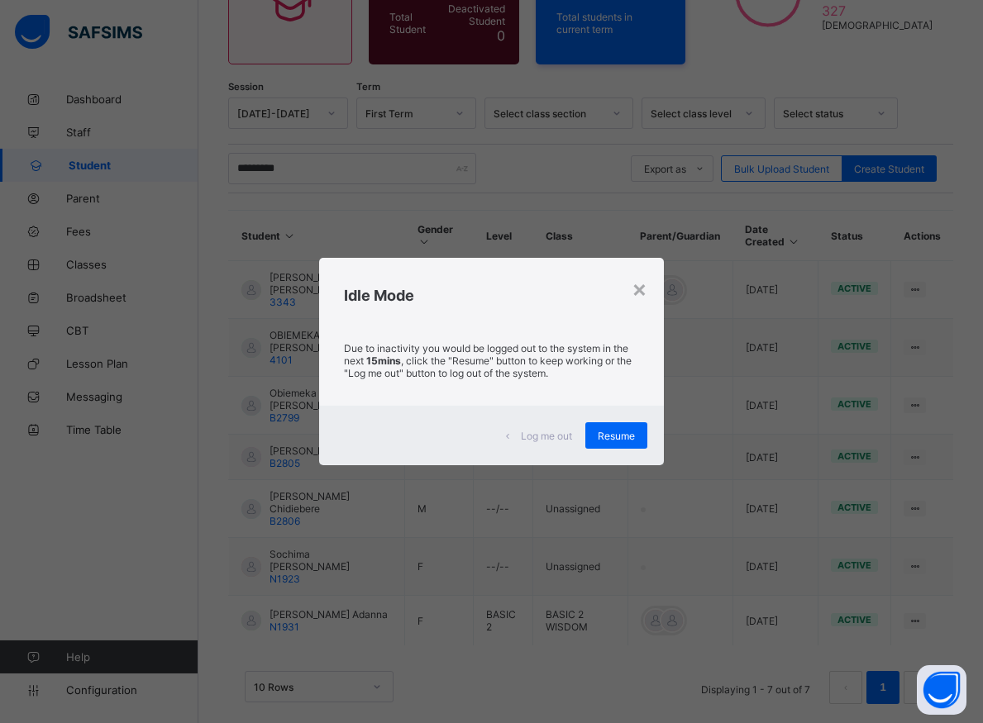
scroll to position [210, 0]
click at [608, 434] on span "Resume" at bounding box center [616, 436] width 37 height 12
